Goal: Information Seeking & Learning: Learn about a topic

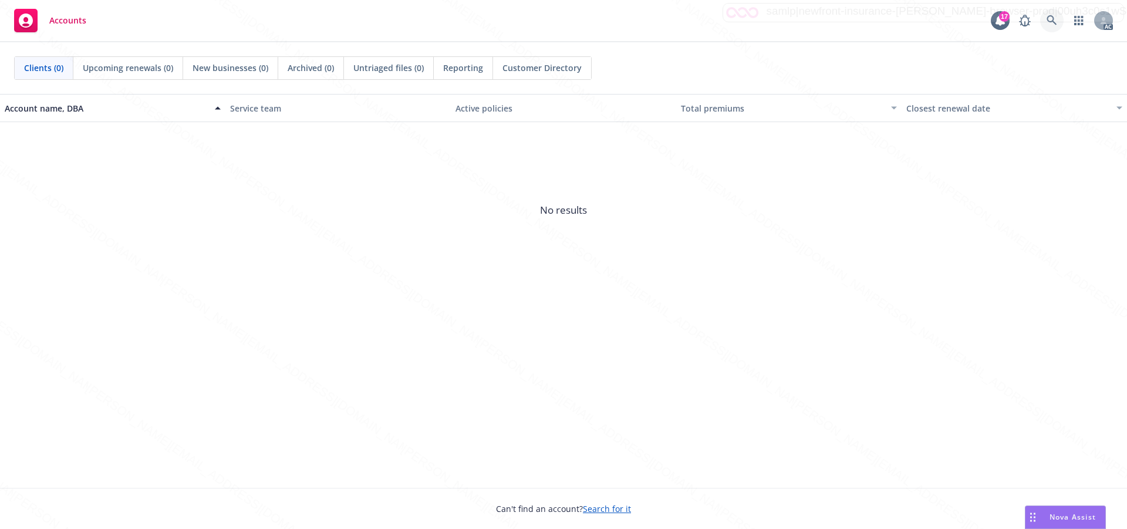
click at [1056, 20] on icon at bounding box center [1052, 20] width 11 height 11
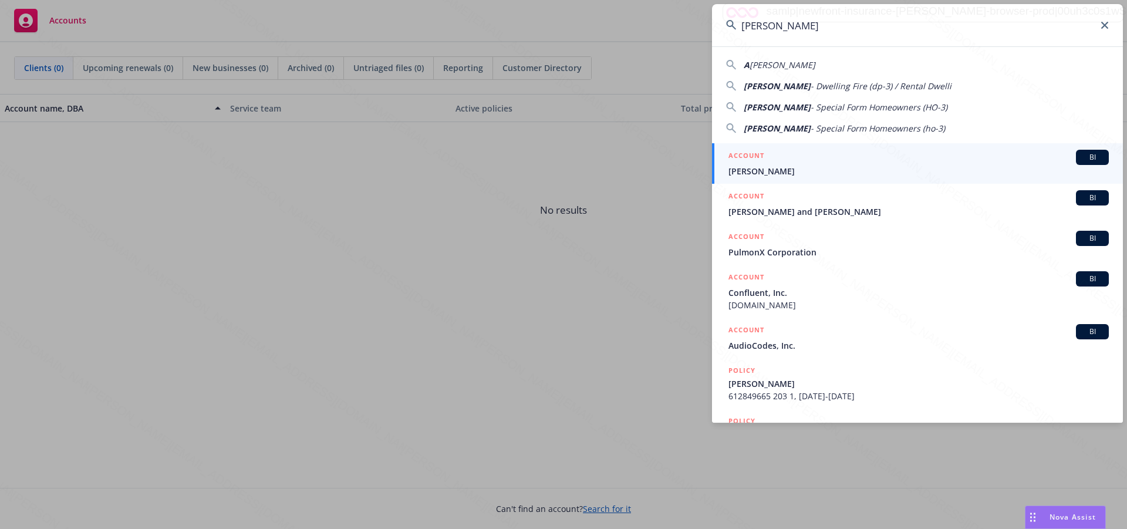
type input "Austin Hoeg"
click at [760, 169] on span "Austin Hoeg" at bounding box center [919, 171] width 380 height 12
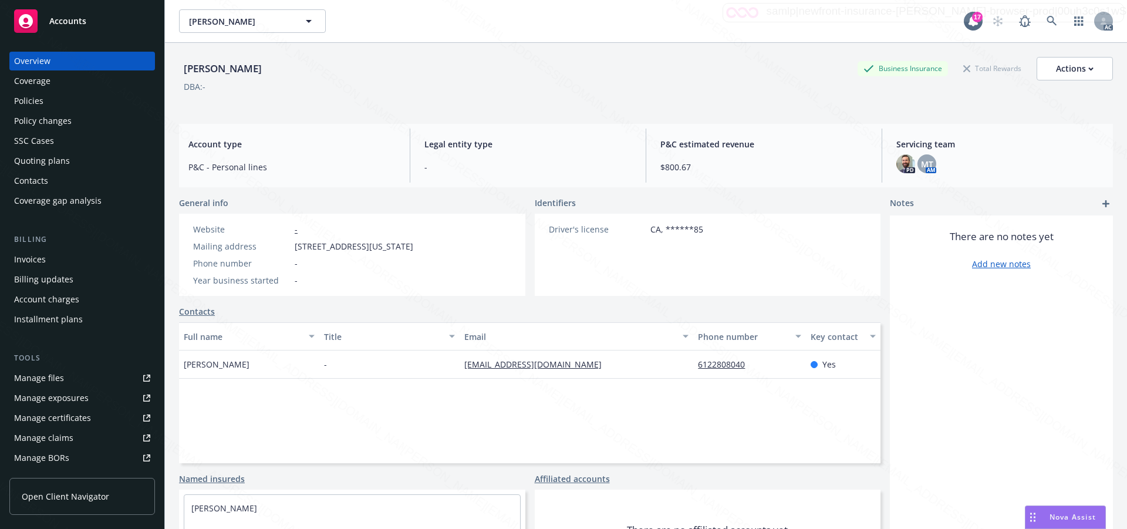
click at [23, 96] on div "Policies" at bounding box center [28, 101] width 29 height 19
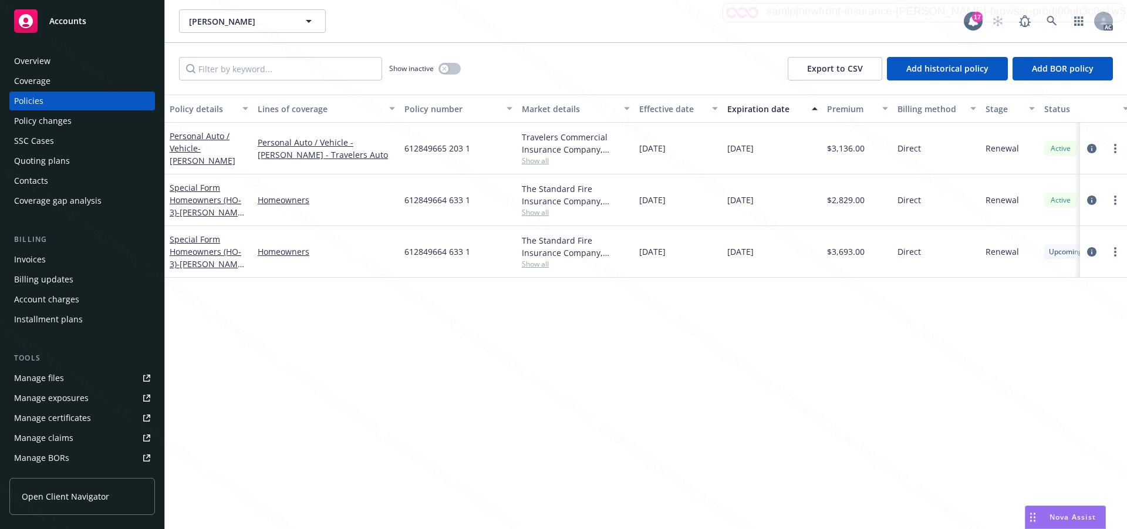
click at [466, 417] on div "Policy details Lines of coverage Policy number Market details Effective date Ex…" at bounding box center [646, 312] width 962 height 435
click at [1092, 251] on icon "circleInformation" at bounding box center [1091, 251] width 9 height 9
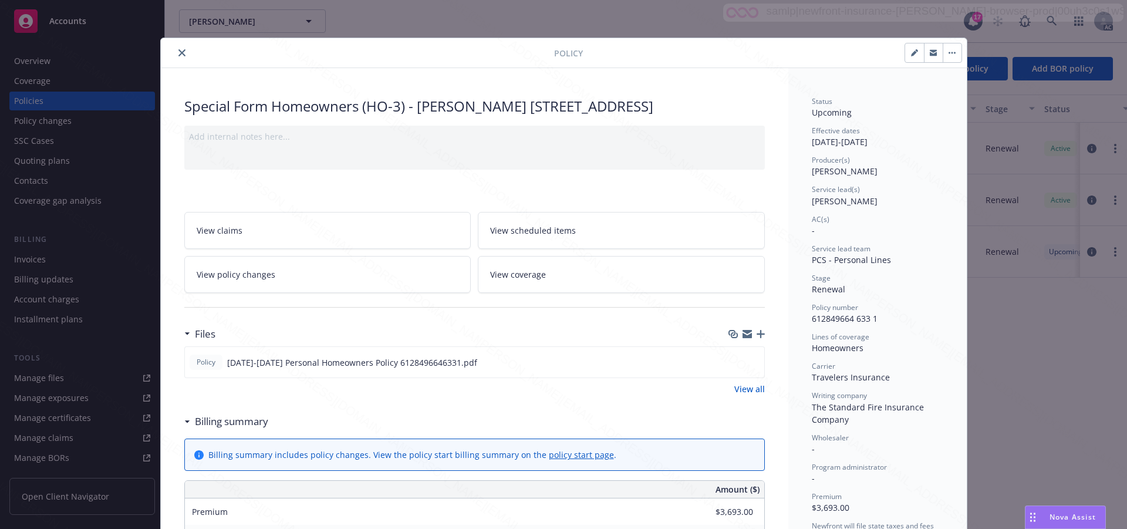
click at [905, 445] on div "Wholesaler -" at bounding box center [878, 444] width 132 height 22
click at [539, 237] on span "View scheduled items" at bounding box center [533, 230] width 86 height 12
click at [535, 237] on span "View scheduled items" at bounding box center [533, 230] width 86 height 12
click at [526, 281] on span "View coverage" at bounding box center [518, 274] width 56 height 12
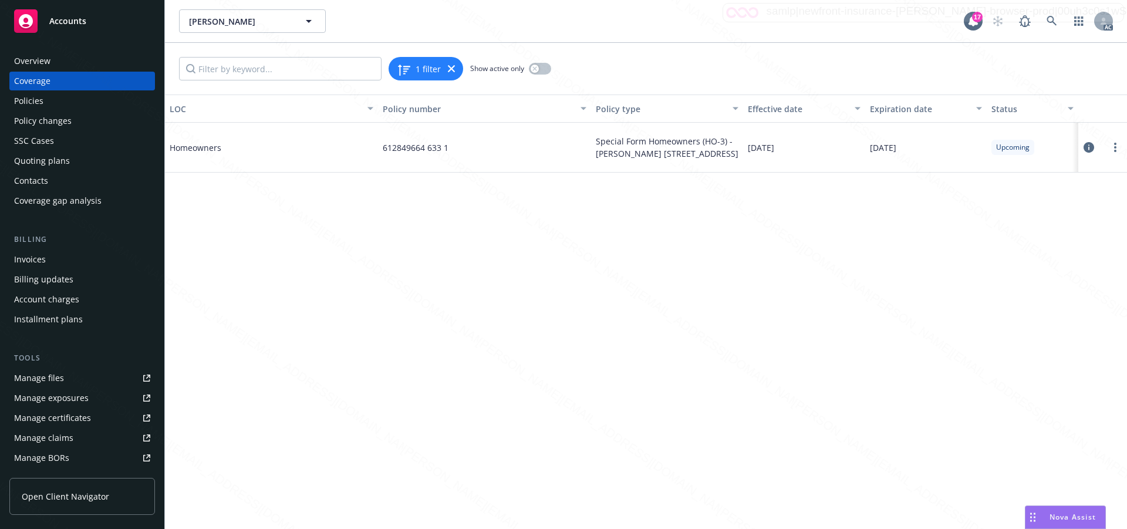
click at [1089, 146] on icon at bounding box center [1089, 147] width 11 height 11
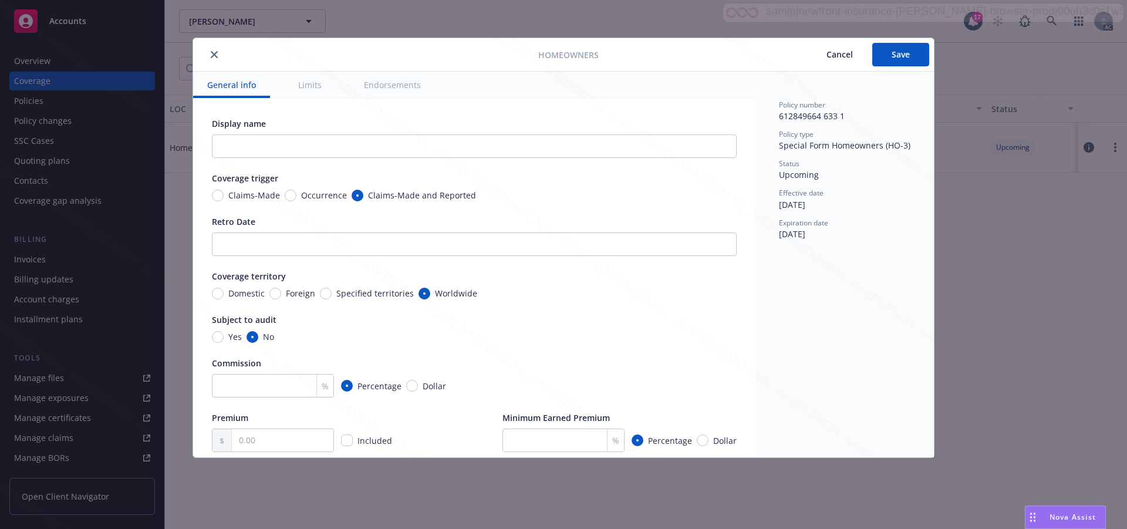
click at [368, 78] on button "Endorsements" at bounding box center [392, 85] width 85 height 26
type textarea "x"
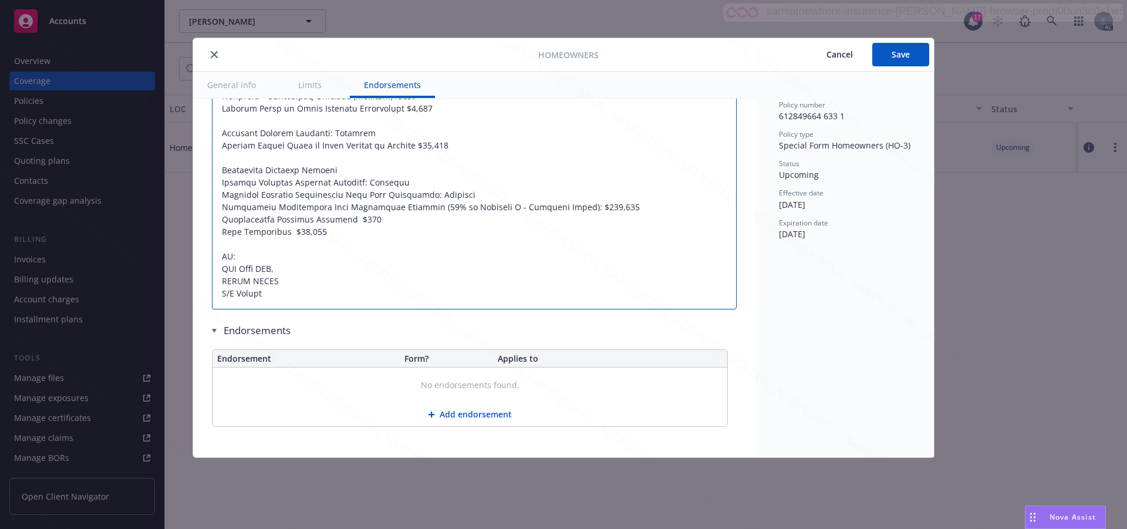
click at [652, 200] on textarea at bounding box center [474, 28] width 525 height 563
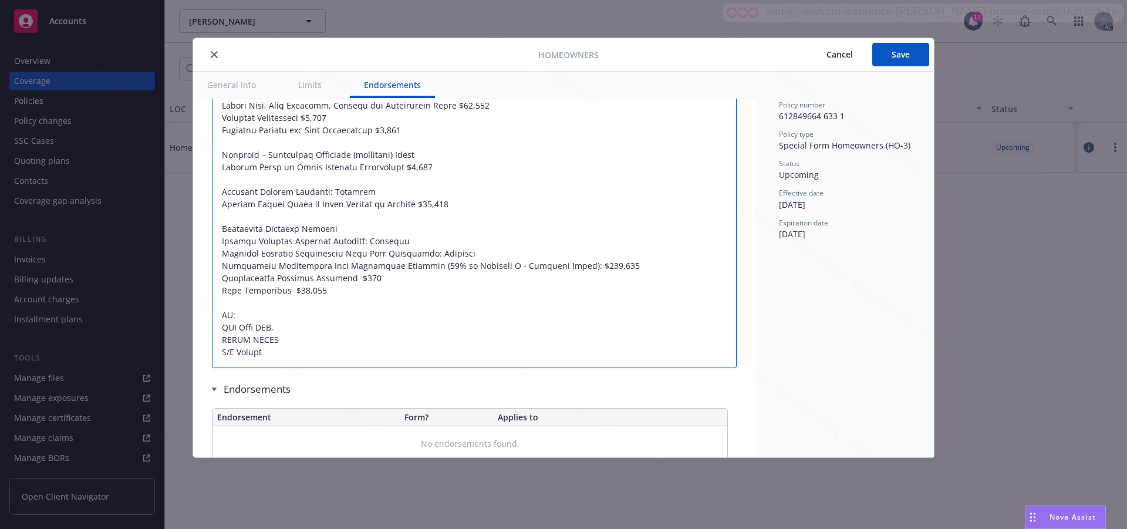
type textarea "x"
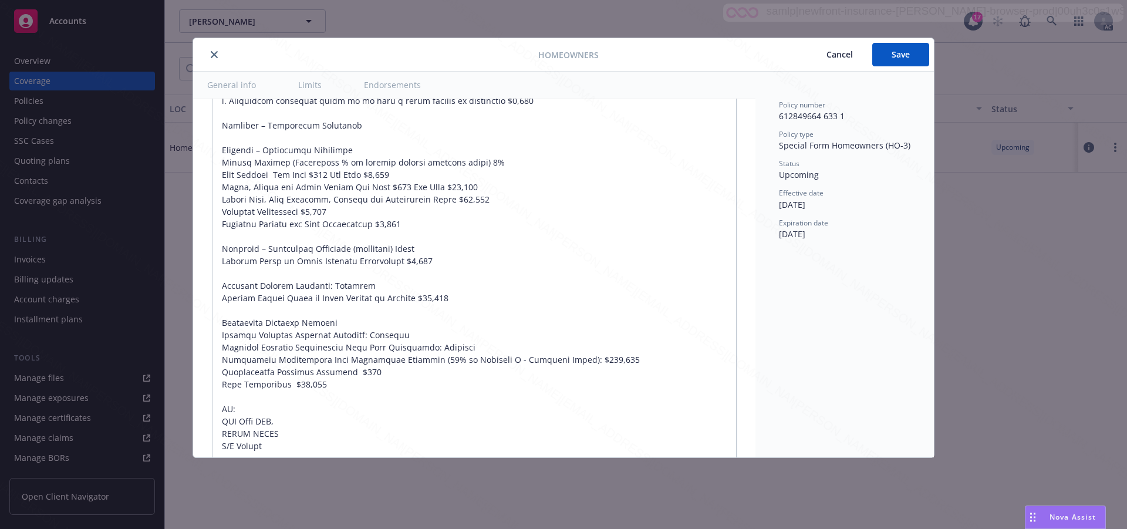
scroll to position [1032, 0]
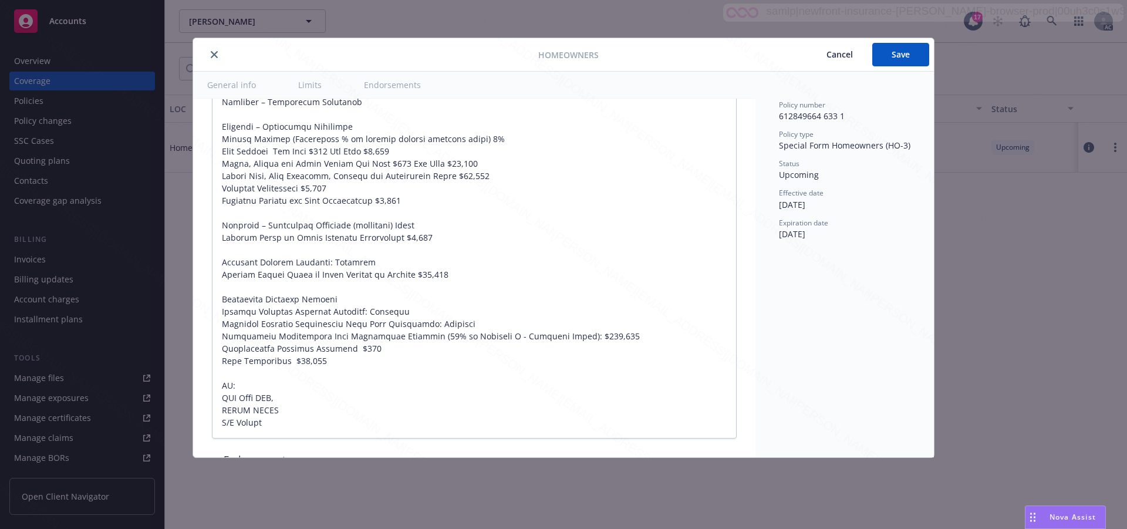
click at [843, 54] on span "Cancel" at bounding box center [840, 54] width 26 height 11
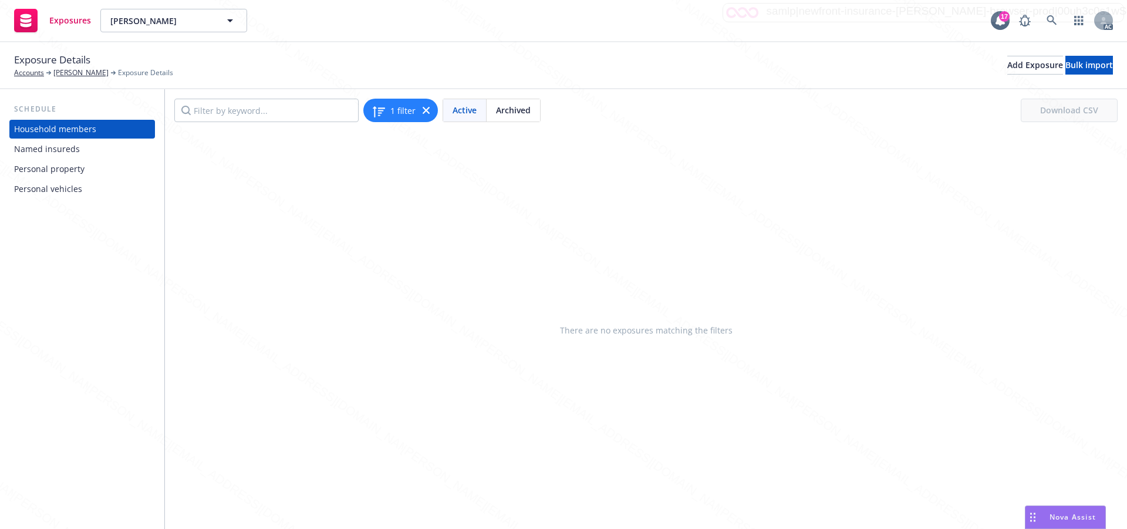
click at [53, 189] on div "Personal vehicles" at bounding box center [48, 189] width 68 height 19
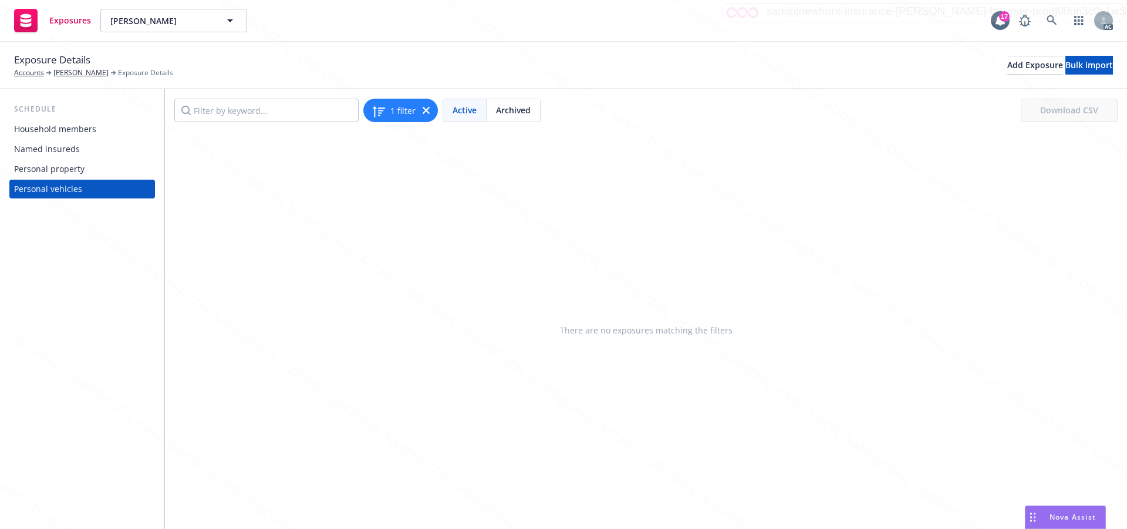
click at [51, 167] on div "Personal property" at bounding box center [49, 169] width 70 height 19
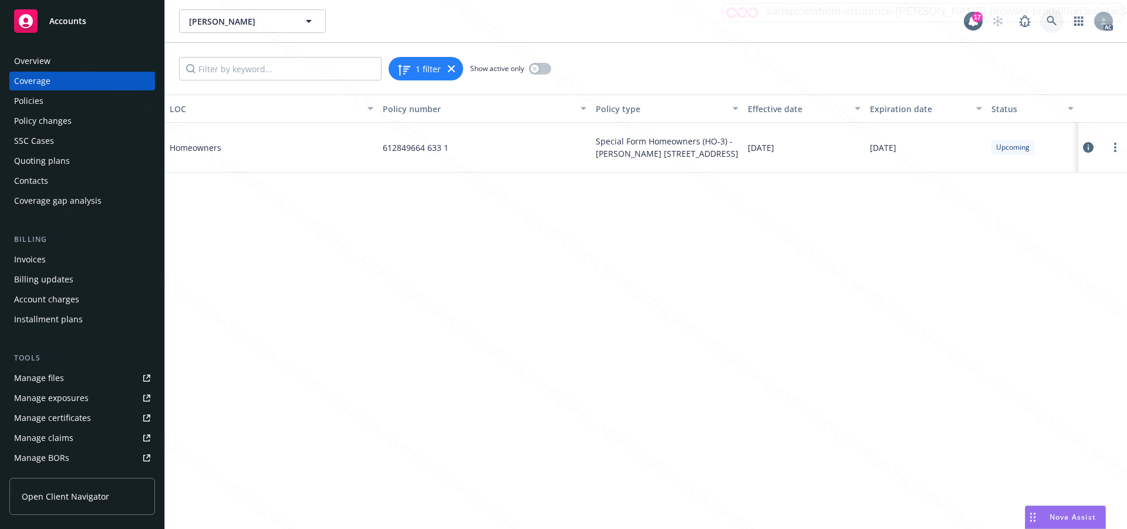
click at [1053, 19] on icon at bounding box center [1052, 21] width 11 height 11
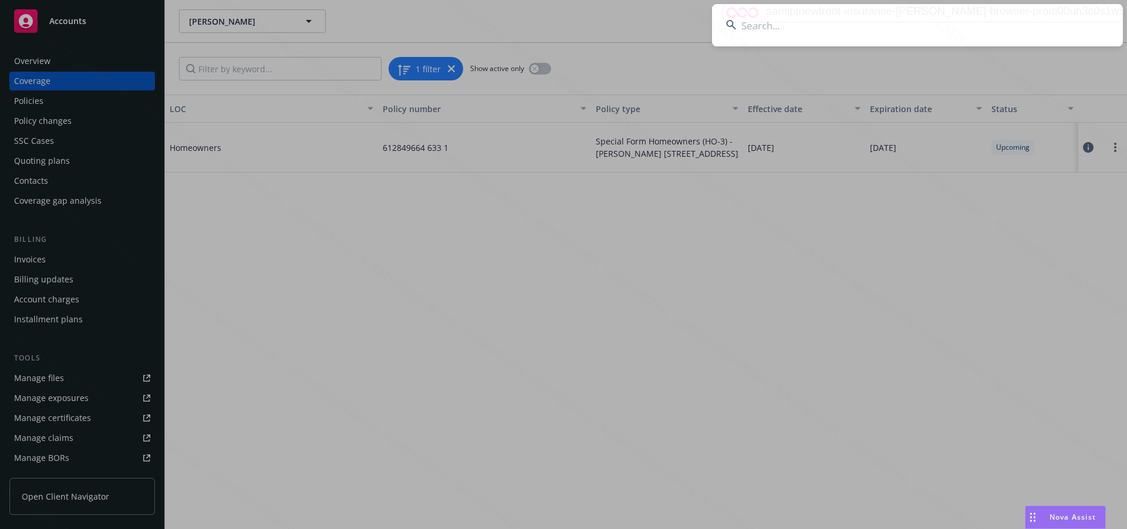
click at [776, 23] on input at bounding box center [917, 25] width 411 height 42
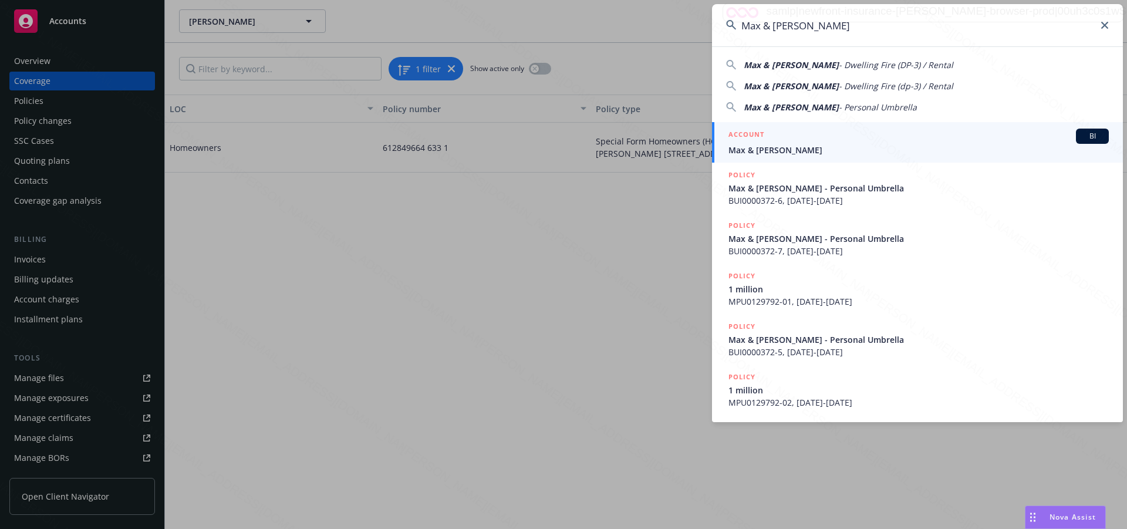
type input "Max & Donna Wills"
click at [759, 147] on span "Max & [PERSON_NAME]" at bounding box center [919, 150] width 380 height 12
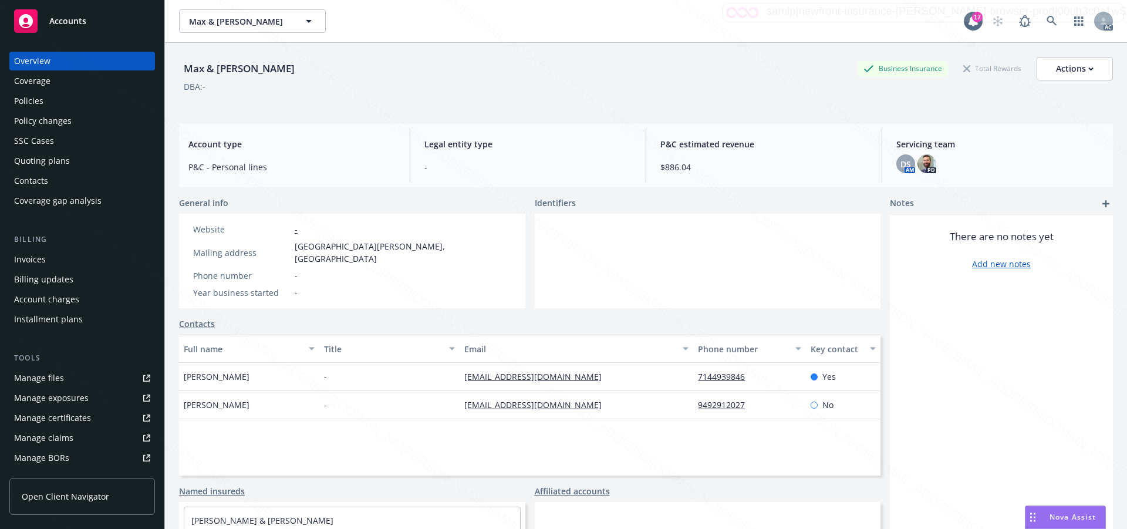
click at [22, 102] on div "Policies" at bounding box center [28, 101] width 29 height 19
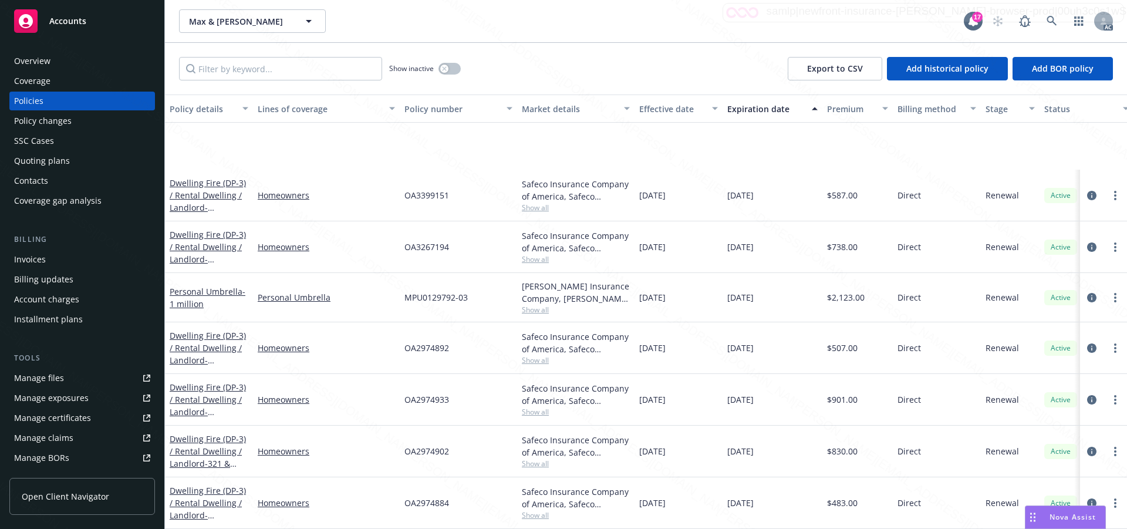
scroll to position [159, 0]
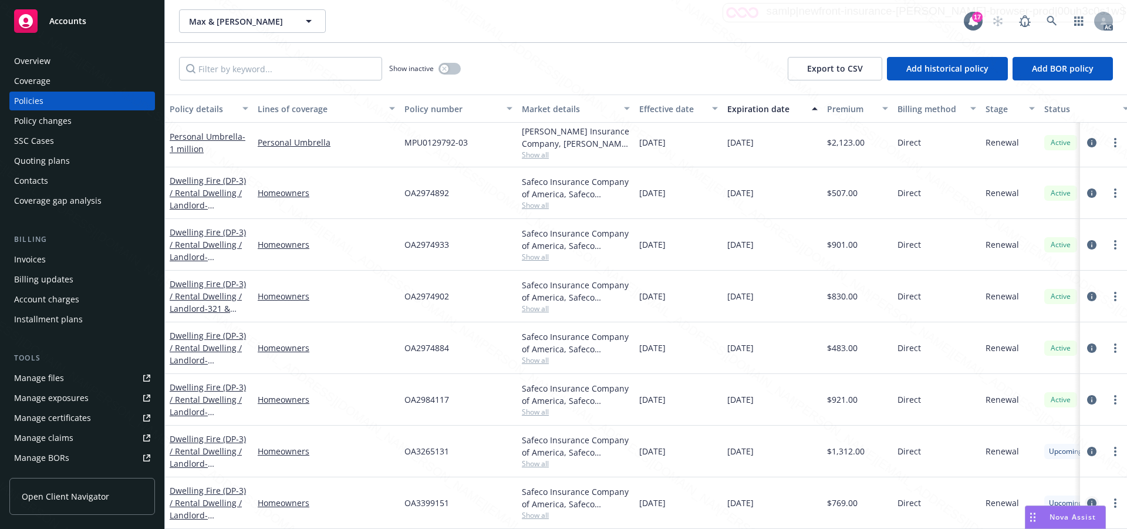
click at [1087, 499] on icon "circleInformation" at bounding box center [1091, 503] width 9 height 9
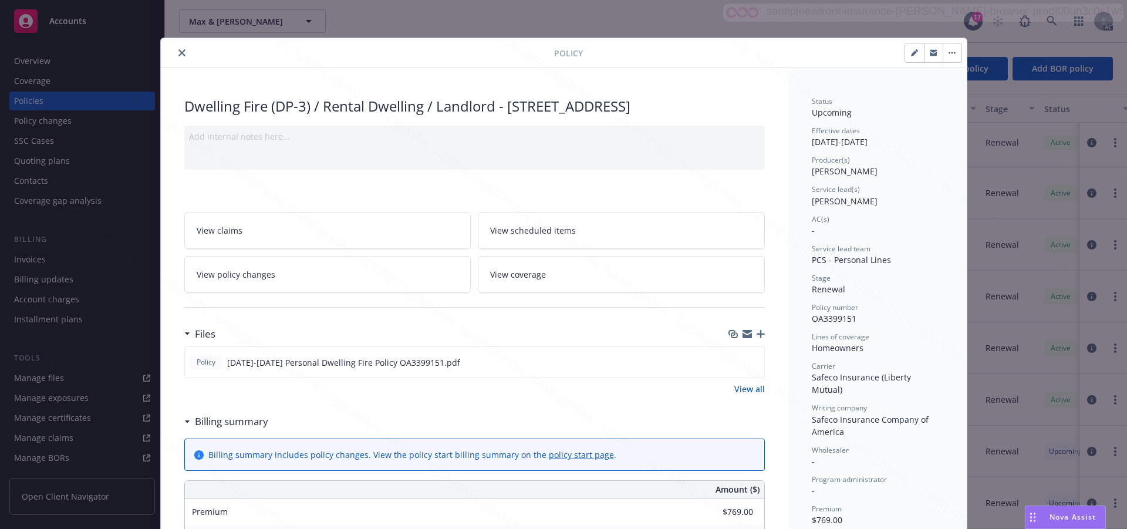
click at [907, 451] on div "Wholesaler -" at bounding box center [878, 456] width 132 height 22
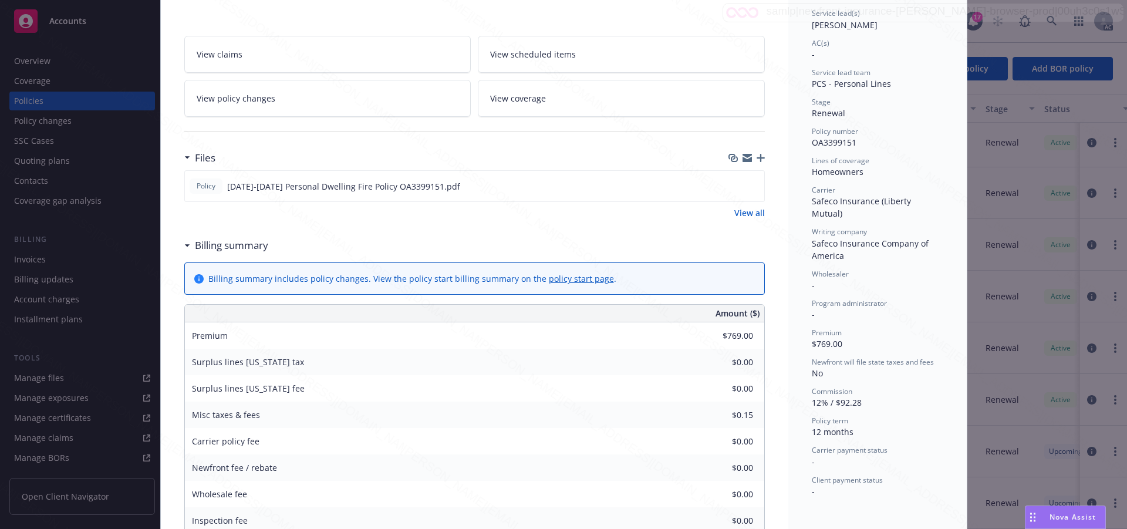
scroll to position [235, 0]
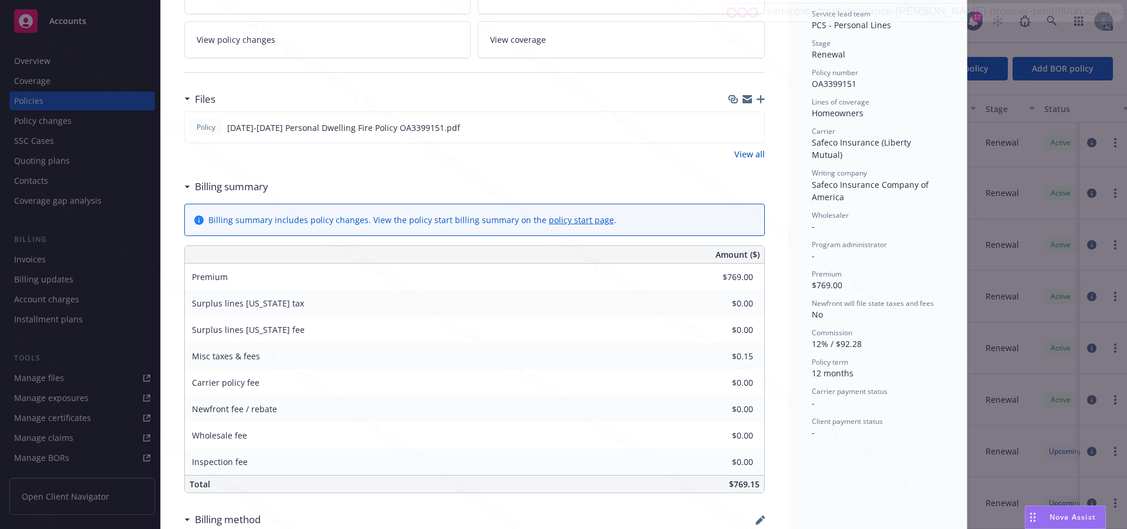
click at [856, 467] on div "Status Upcoming Effective dates 10/17/2025 - 10/17/2026 Producer(s) Kelsey Malo…" at bounding box center [878, 335] width 178 height 1005
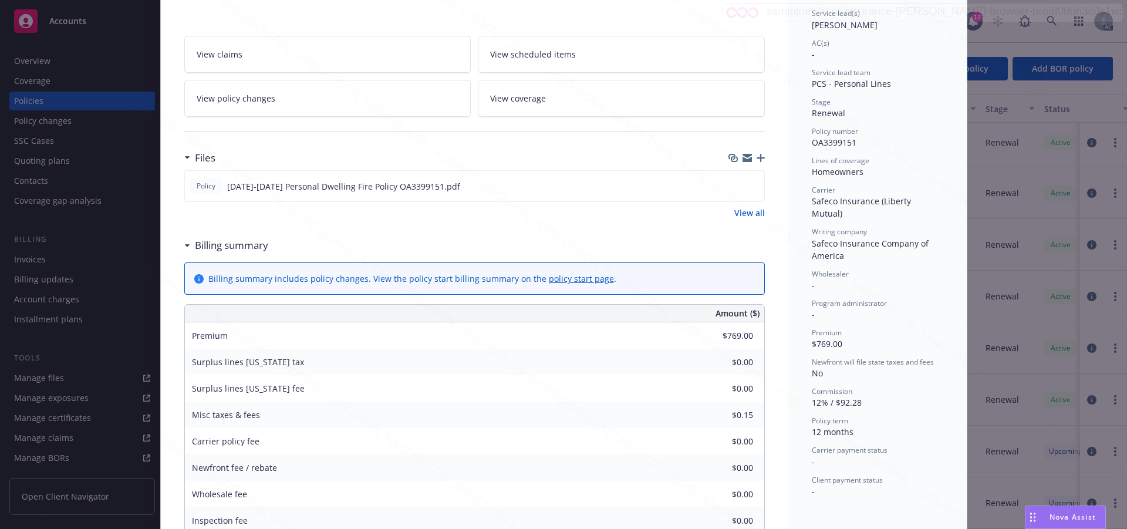
scroll to position [117, 0]
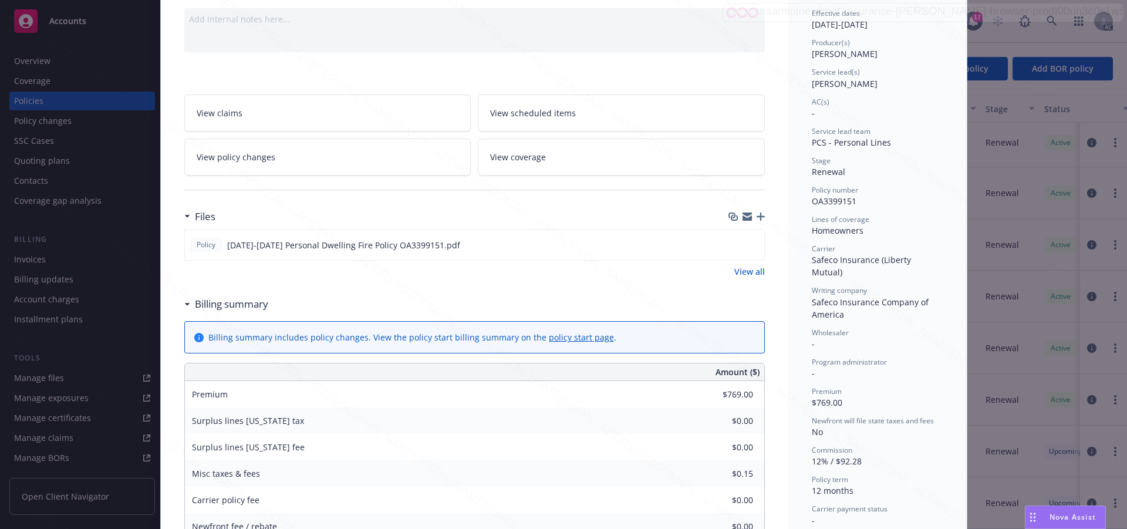
click at [582, 123] on link "View scheduled items" at bounding box center [621, 113] width 287 height 37
click at [915, 368] on div "Status Upcoming Effective dates 10/17/2025 - 10/17/2026 Producer(s) Kelsey Malo…" at bounding box center [878, 267] width 132 height 577
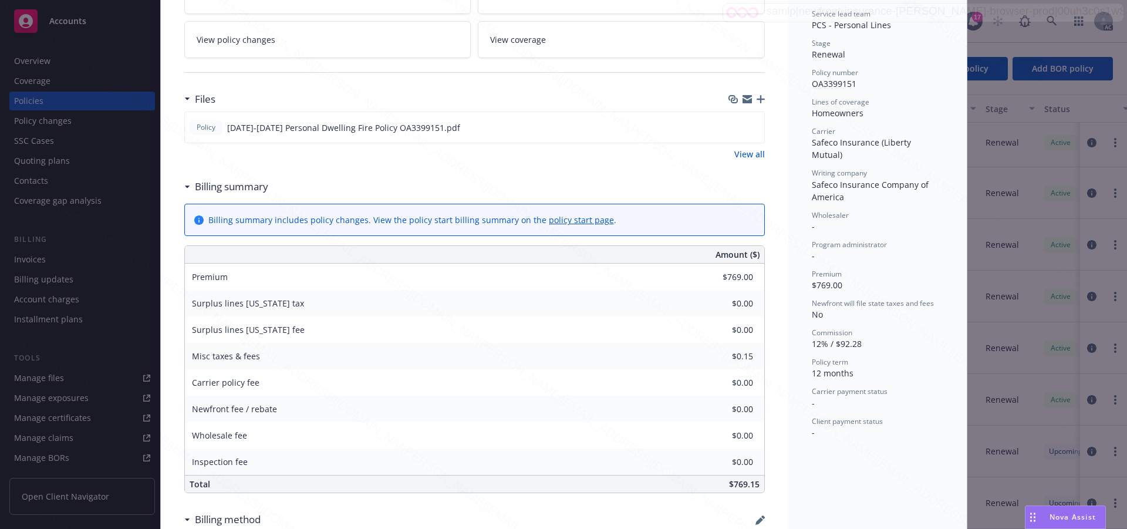
scroll to position [294, 0]
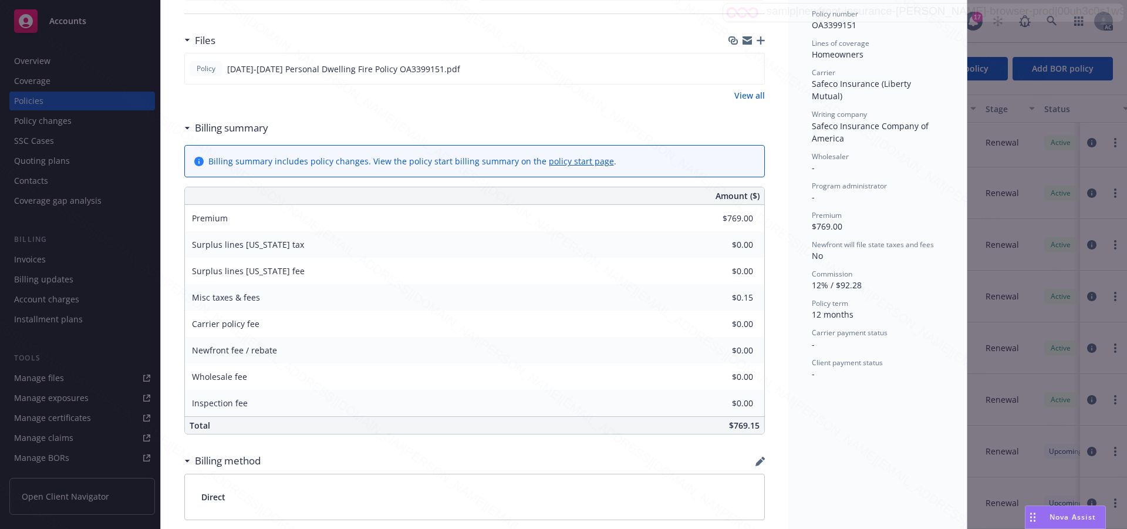
click at [890, 454] on div "Status Upcoming Effective dates 10/17/2025 - 10/17/2026 Producer(s) Kelsey Malo…" at bounding box center [878, 277] width 178 height 1005
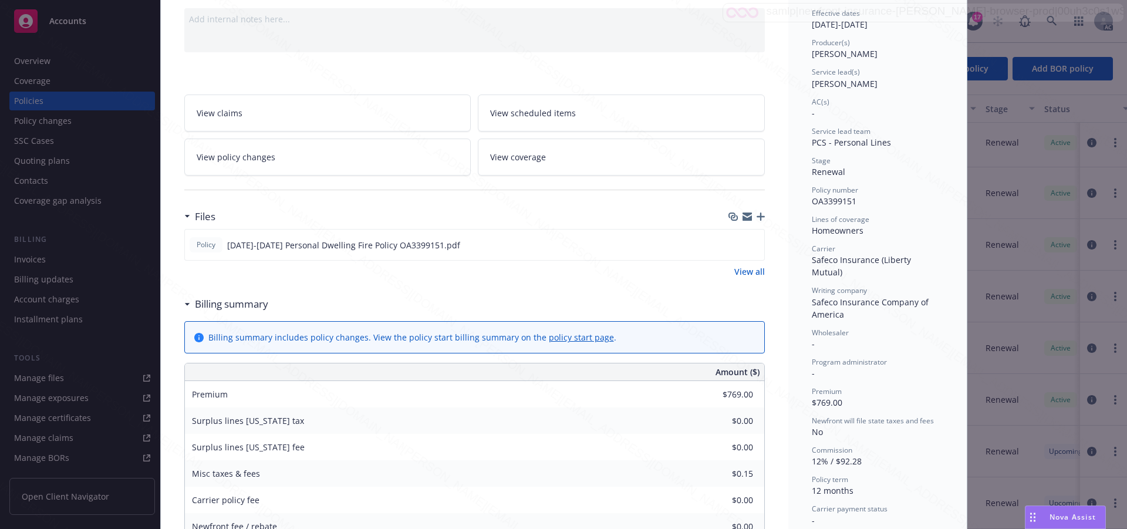
scroll to position [59, 0]
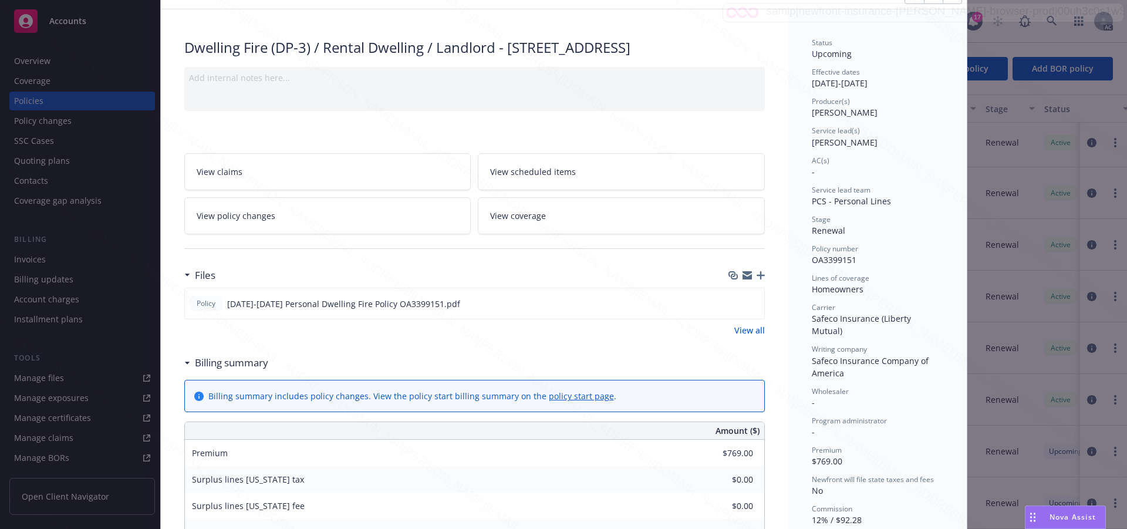
click at [517, 222] on span "View coverage" at bounding box center [518, 216] width 56 height 12
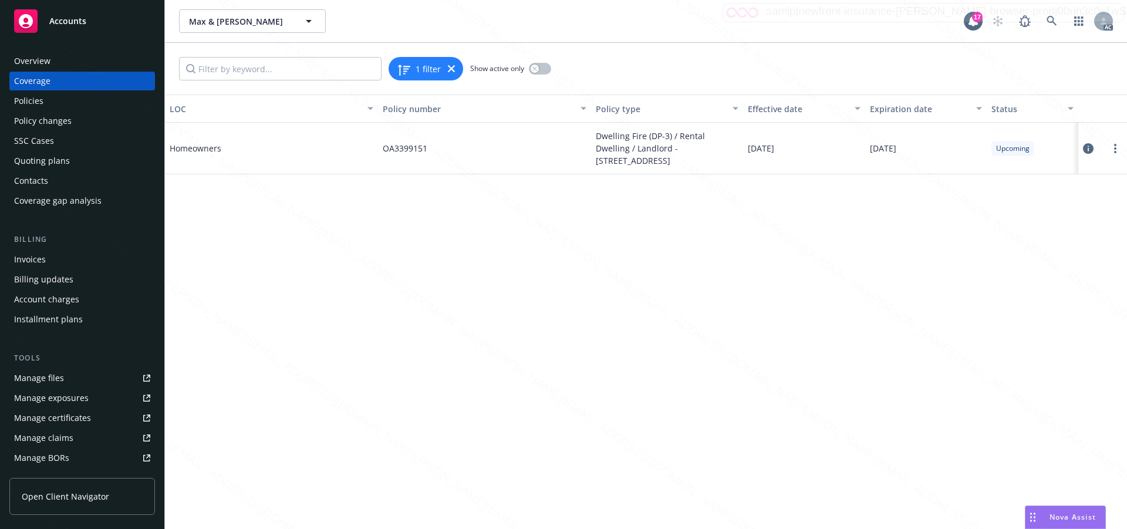
click at [1092, 147] on icon at bounding box center [1088, 148] width 11 height 11
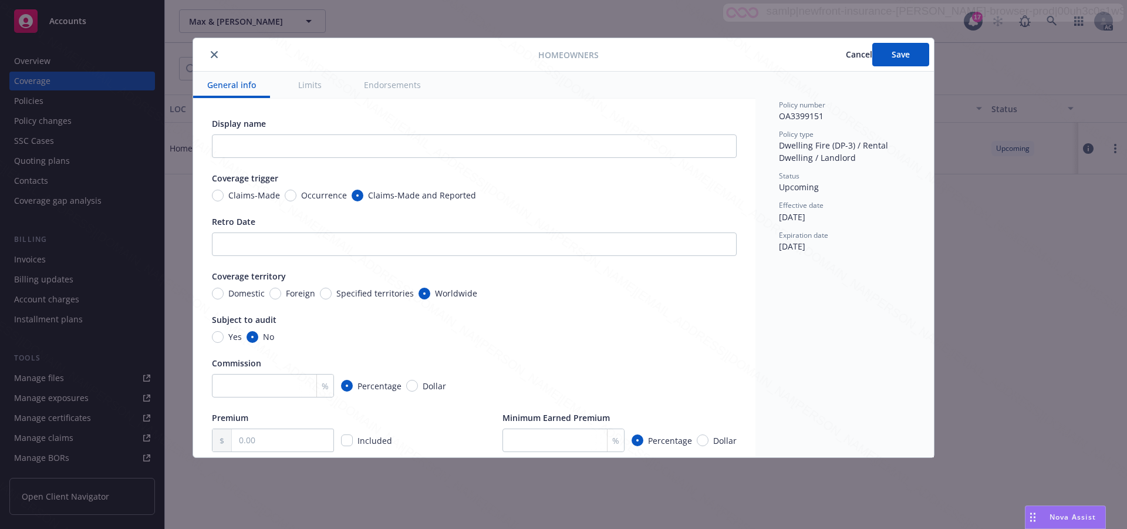
click at [382, 86] on button "Endorsements" at bounding box center [392, 85] width 85 height 26
type textarea "x"
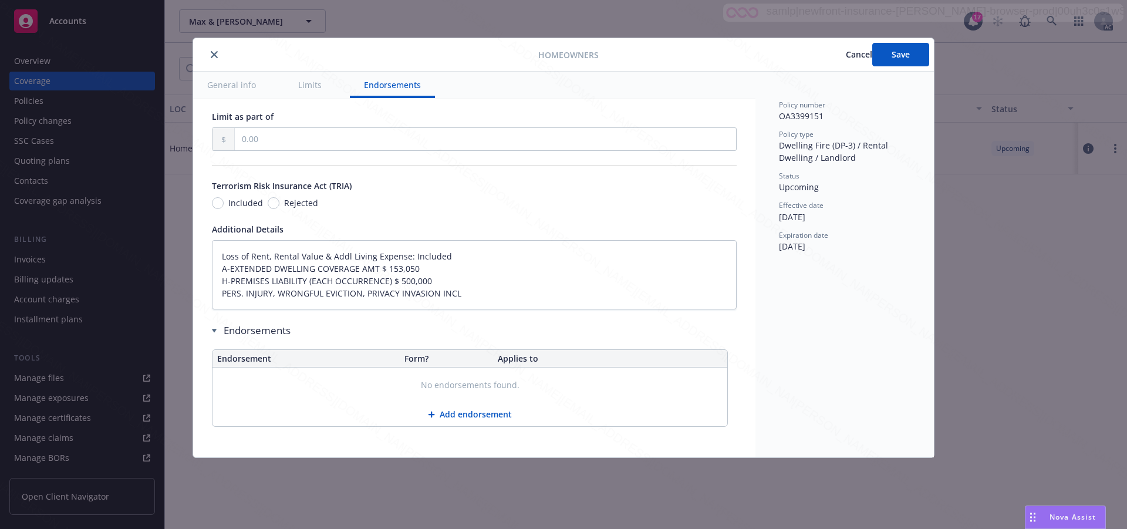
type textarea "x"
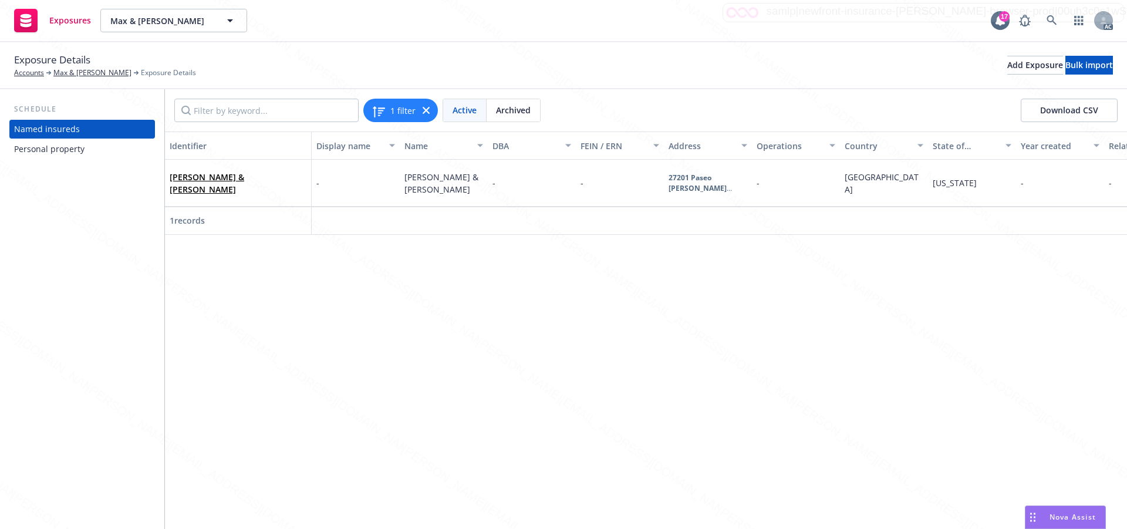
click at [60, 147] on div "Personal property" at bounding box center [49, 149] width 70 height 19
